Goal: Task Accomplishment & Management: Complete application form

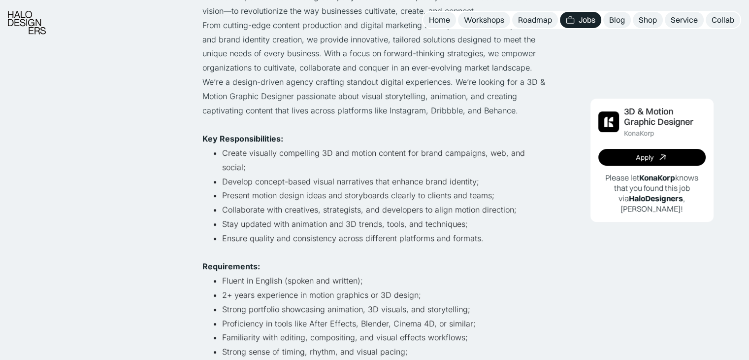
scroll to position [296, 0]
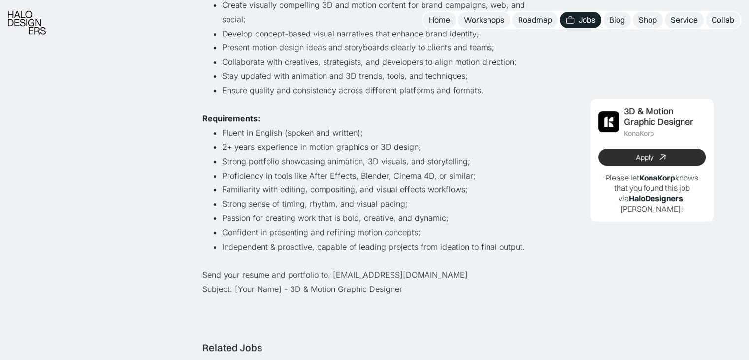
click at [658, 158] on icon at bounding box center [663, 157] width 14 height 14
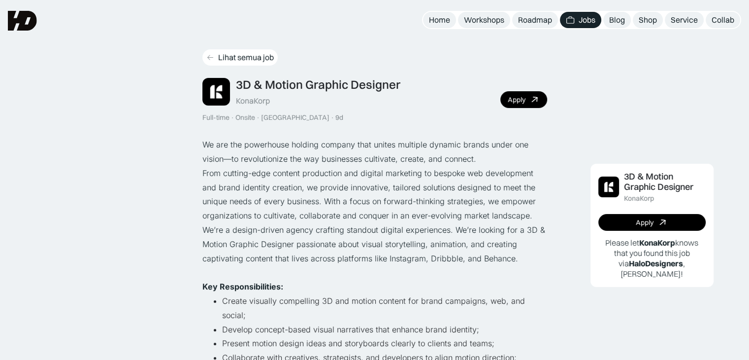
click at [264, 59] on div "Lihat semua job" at bounding box center [246, 57] width 56 height 10
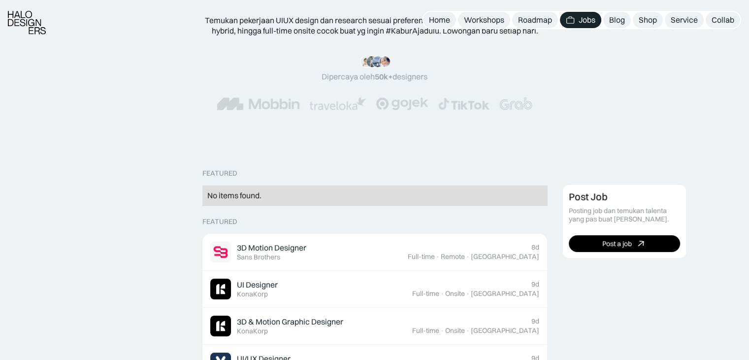
scroll to position [197, 0]
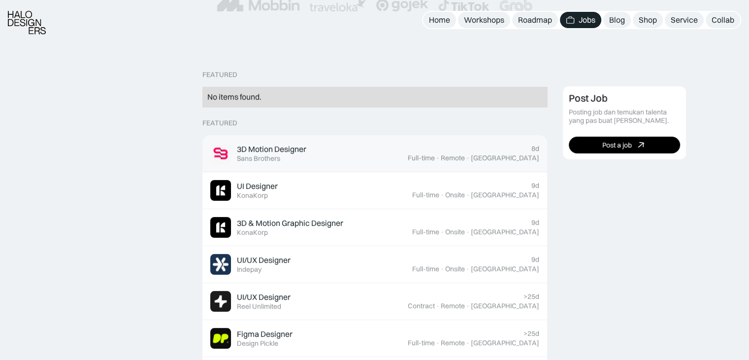
click at [265, 150] on div "3D Motion Designer" at bounding box center [271, 149] width 69 height 10
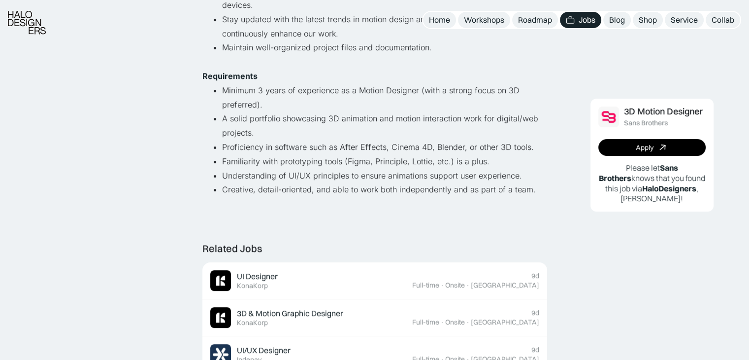
scroll to position [345, 0]
